Goal: Check status: Check status

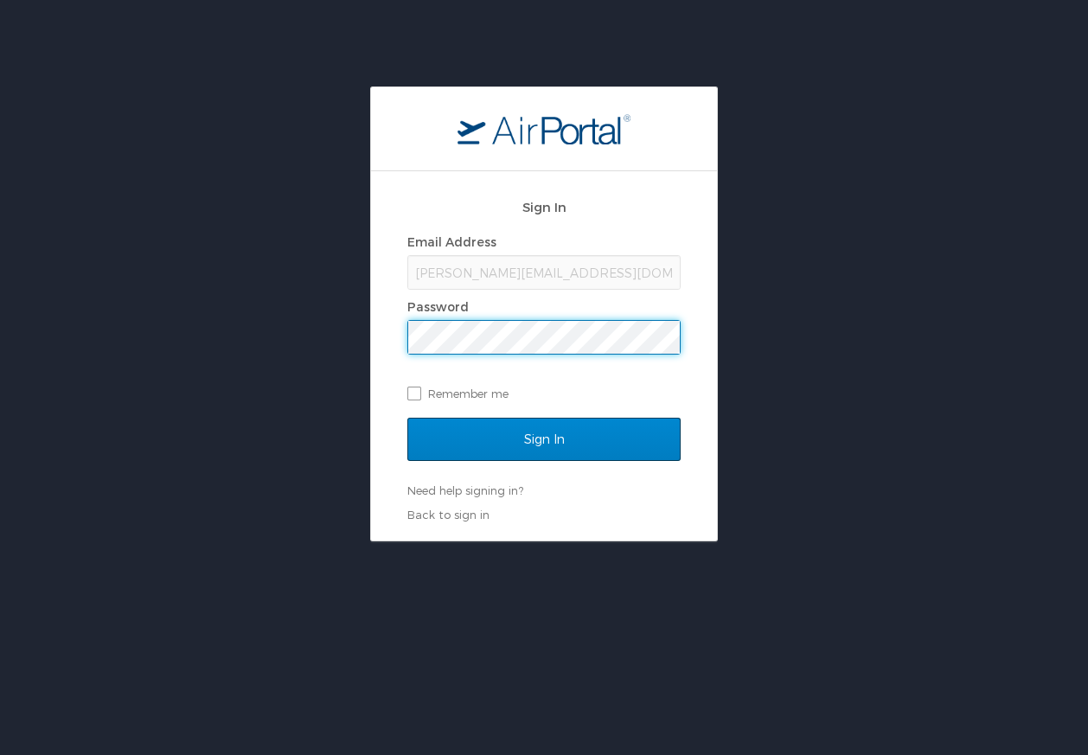
click at [542, 439] on input "Sign In" at bounding box center [543, 439] width 273 height 43
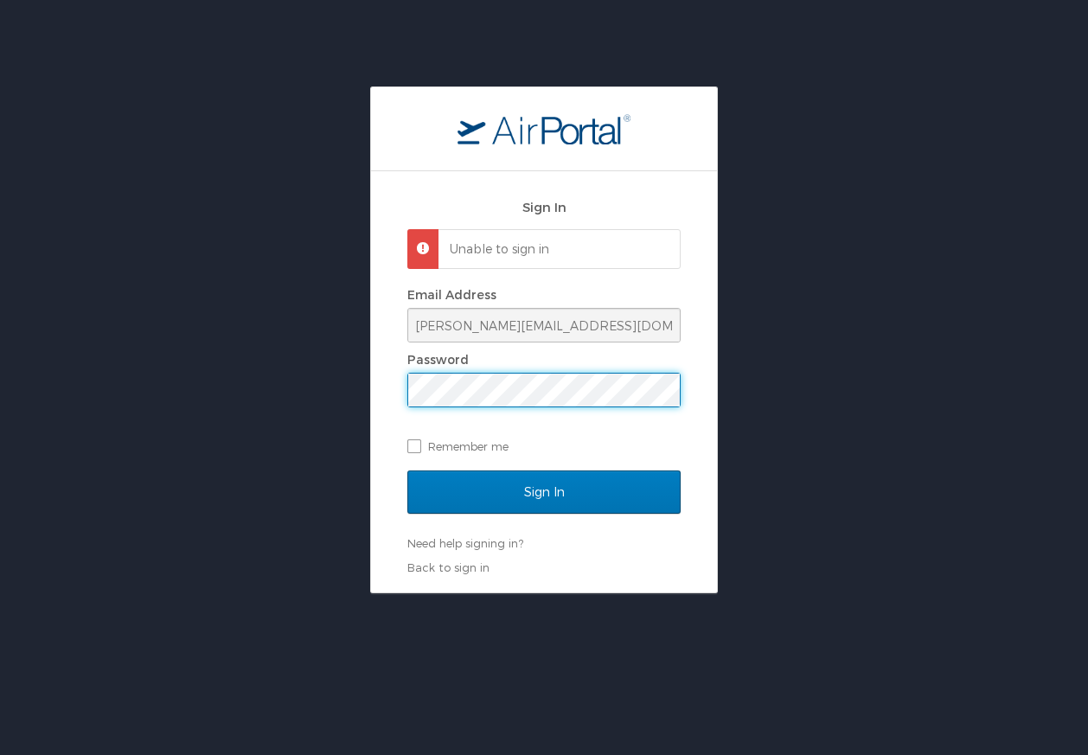
click at [544, 490] on input "Sign In" at bounding box center [543, 492] width 273 height 43
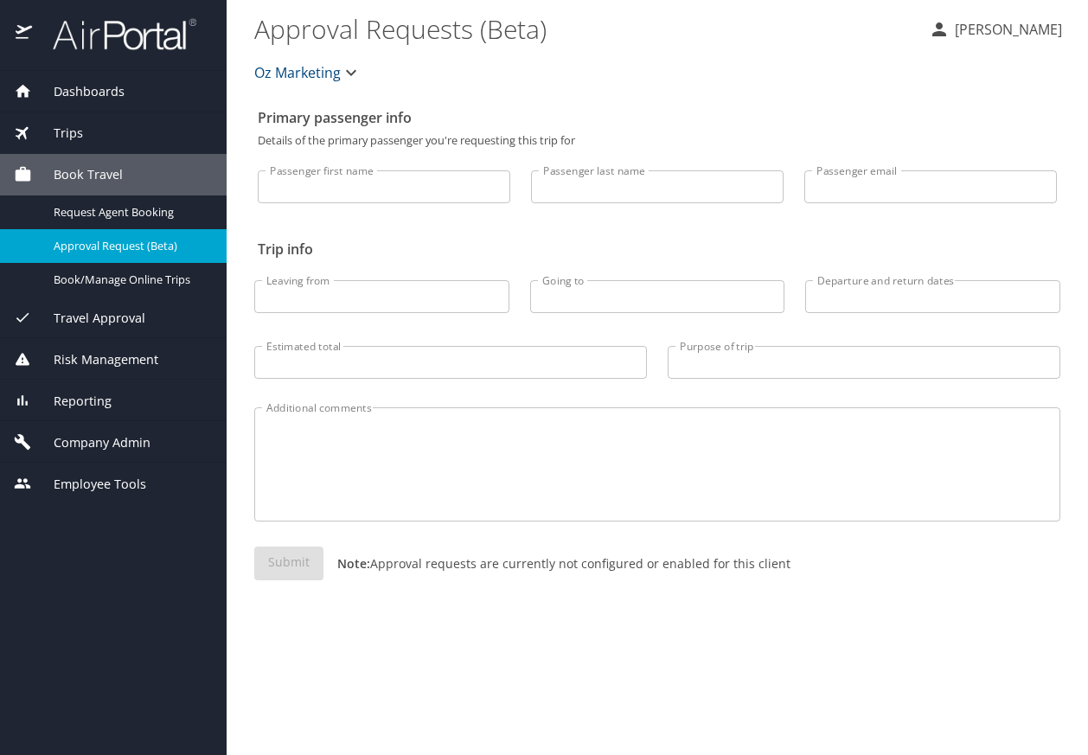
click at [67, 131] on span "Trips" at bounding box center [57, 133] width 51 height 19
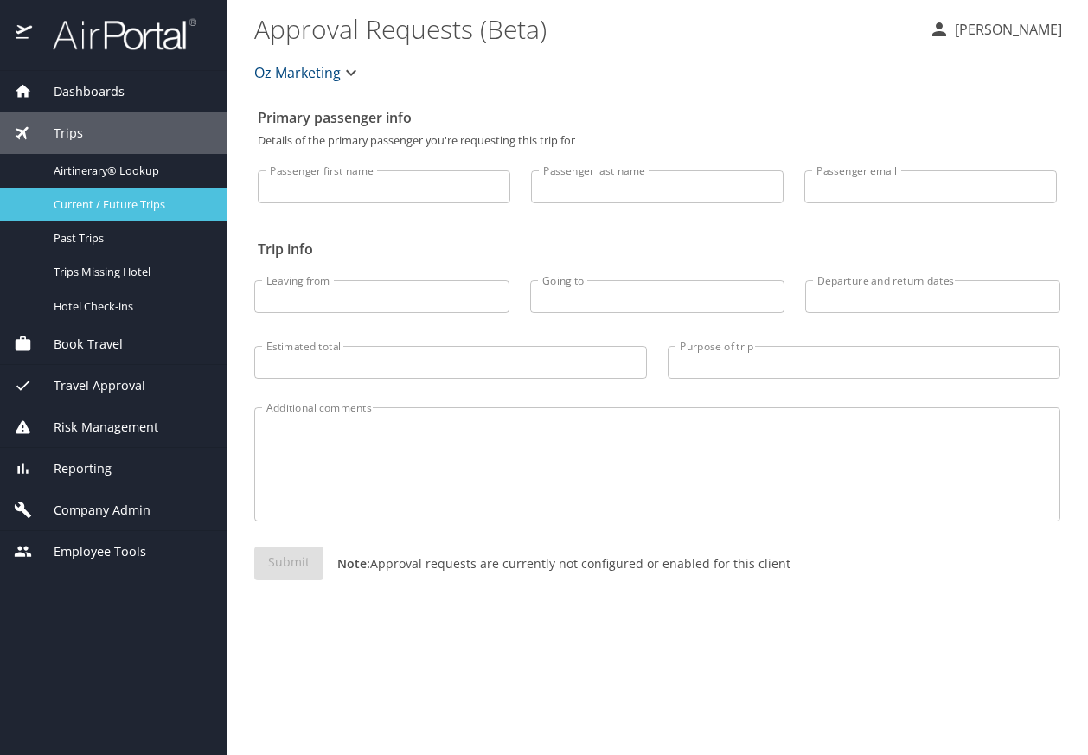
click at [97, 198] on span "Current / Future Trips" at bounding box center [130, 204] width 152 height 16
